Goal: Task Accomplishment & Management: Use online tool/utility

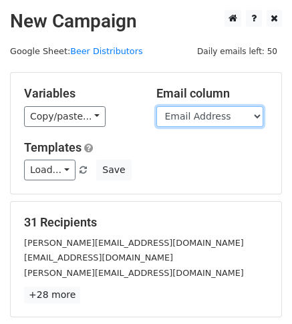
click at [244, 116] on select "Company Full Name First Name Last Name Phone Email Address Merge status" at bounding box center [209, 116] width 107 height 21
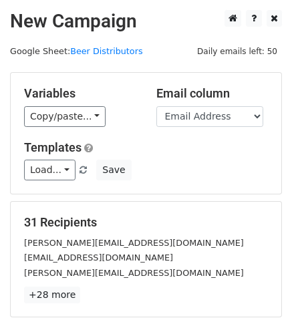
click at [122, 103] on div "Variables Copy/paste... {{Company}} {{Full Name}} {{First Name}} {{Last Name}} …" at bounding box center [80, 106] width 132 height 41
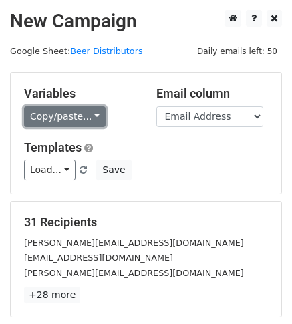
click at [74, 126] on link "Copy/paste..." at bounding box center [64, 116] width 81 height 21
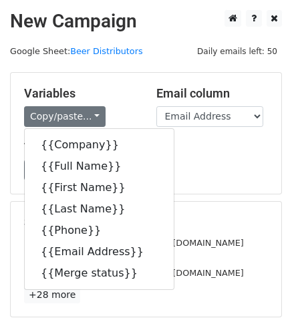
click at [120, 116] on div "Copy/paste... {{Company}} {{Full Name}} {{First Name}} {{Last Name}} {{Phone}} …" at bounding box center [80, 116] width 112 height 21
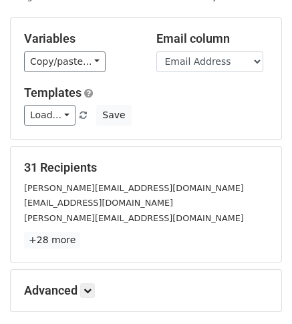
scroll to position [59, 0]
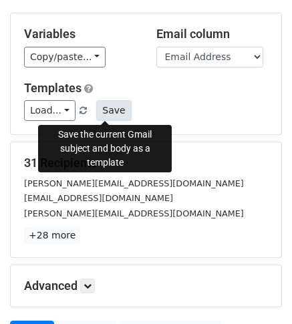
click at [114, 105] on button "Save" at bounding box center [113, 110] width 35 height 21
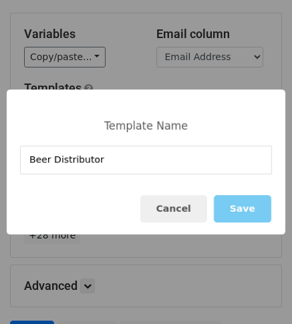
type input "Beer Distributor"
click at [249, 214] on button "Save" at bounding box center [242, 208] width 57 height 27
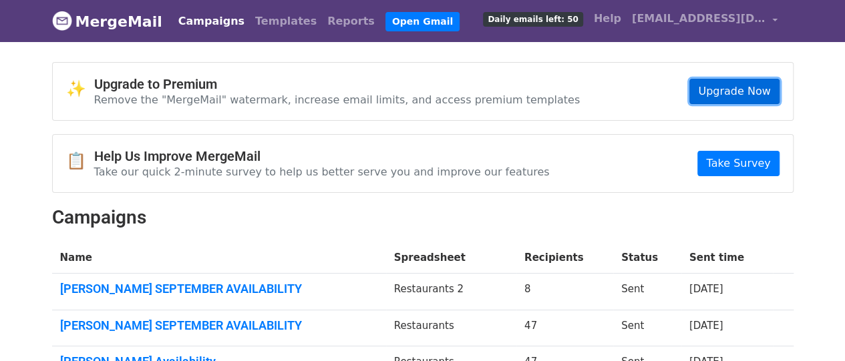
click at [735, 79] on link "Upgrade Now" at bounding box center [734, 91] width 90 height 25
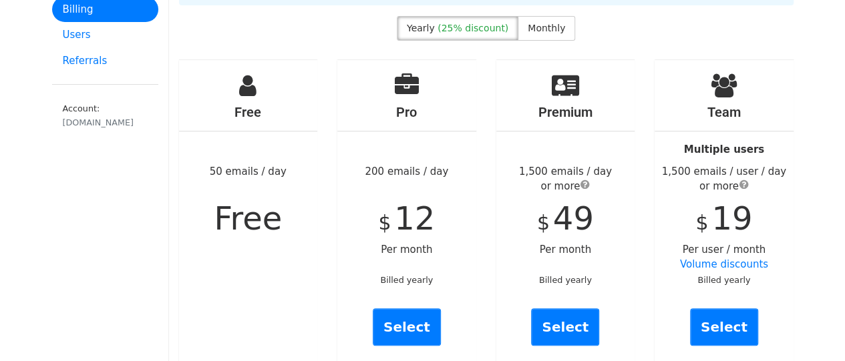
scroll to position [100, 0]
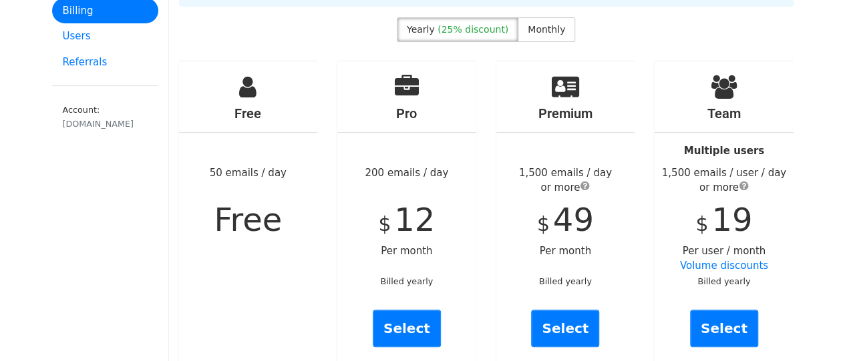
click at [596, 219] on div "Premium 1,500 emails / day or more $ 49 Per month Billed yearly Select" at bounding box center [565, 216] width 139 height 310
click at [538, 24] on span "Monthly" at bounding box center [546, 29] width 37 height 11
click at [481, 24] on span "(25% discount)" at bounding box center [473, 29] width 71 height 11
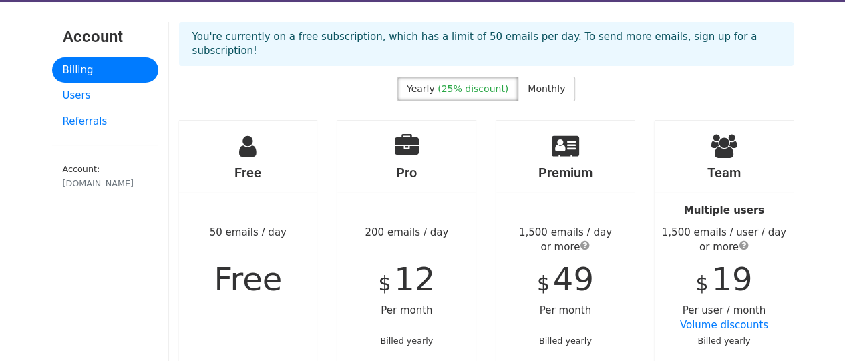
scroll to position [41, 0]
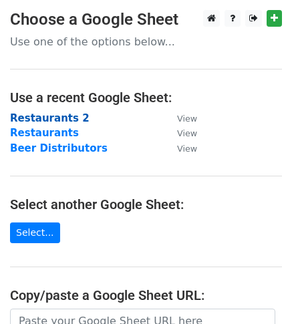
click at [42, 123] on strong "Restaurants 2" at bounding box center [49, 118] width 79 height 12
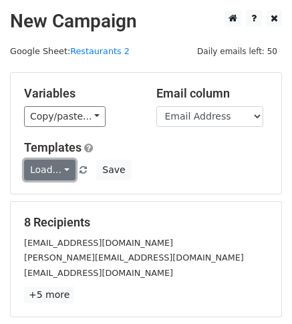
click at [48, 176] on link "Load..." at bounding box center [49, 170] width 51 height 21
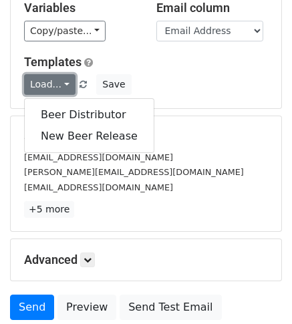
scroll to position [86, 0]
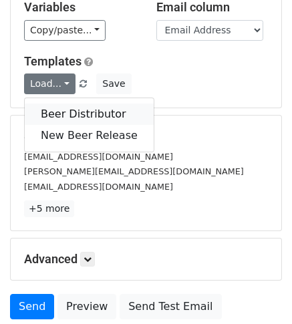
click at [92, 118] on link "Beer Distributor" at bounding box center [89, 114] width 129 height 21
